Goal: Find specific page/section

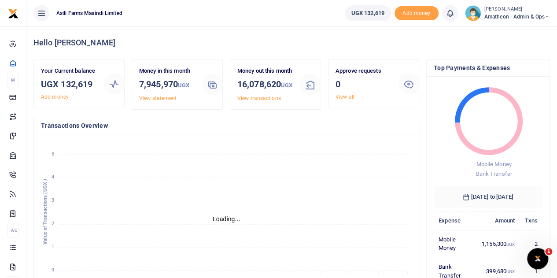
scroll to position [7, 7]
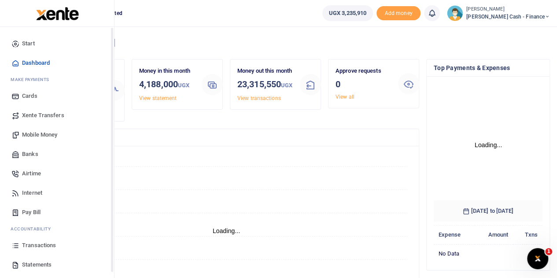
click at [19, 244] on link "Transactions" at bounding box center [57, 245] width 100 height 19
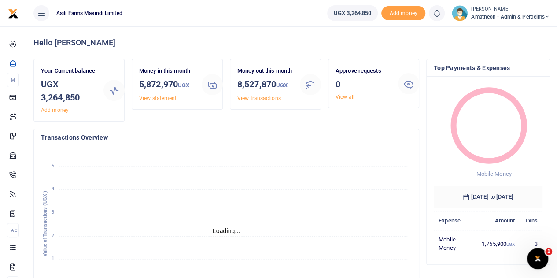
scroll to position [7, 7]
